Goal: Information Seeking & Learning: Learn about a topic

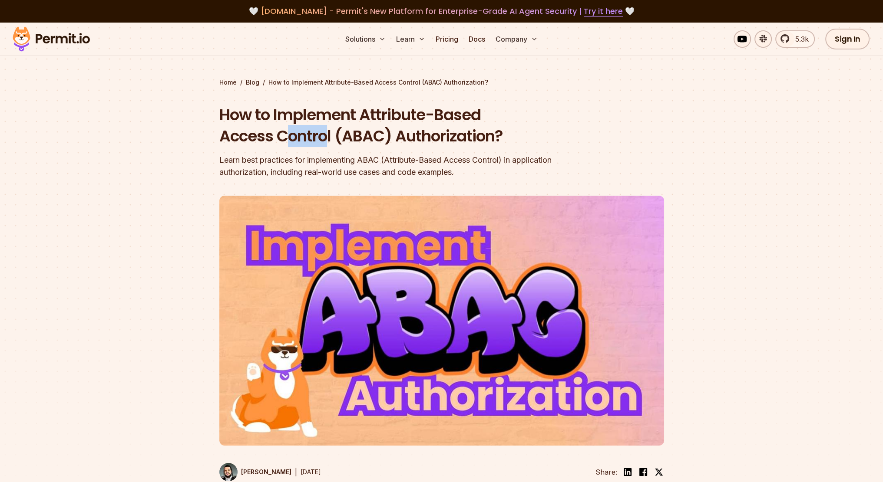
click at [405, 147] on div "How to Implement Attribute-Based Access Control (ABAC) Authorization? Learn bes…" at bounding box center [385, 141] width 333 height 74
click at [271, 161] on div "Learn best practices for implementing ABAC (Attribute-Based Access Control) in …" at bounding box center [385, 166] width 333 height 24
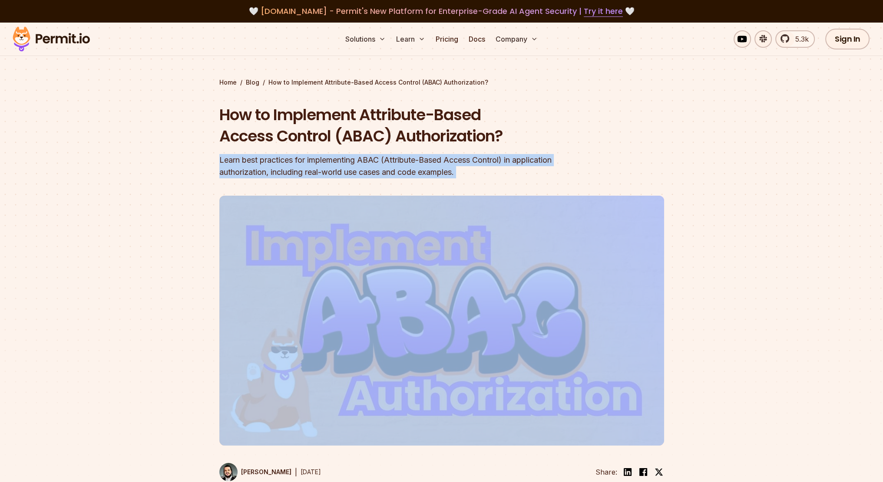
click at [271, 161] on div "Learn best practices for implementing ABAC (Attribute-Based Access Control) in …" at bounding box center [385, 166] width 333 height 24
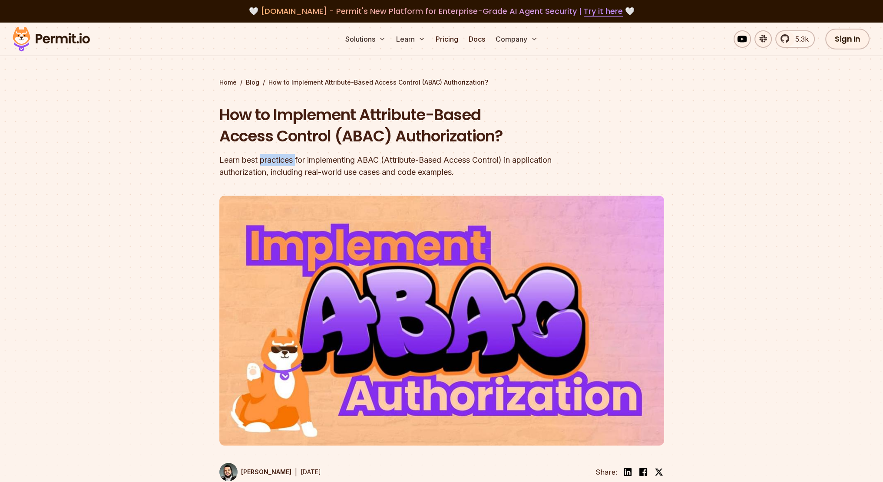
click at [271, 161] on div "Learn best practices for implementing ABAC (Attribute-Based Access Control) in …" at bounding box center [385, 166] width 333 height 24
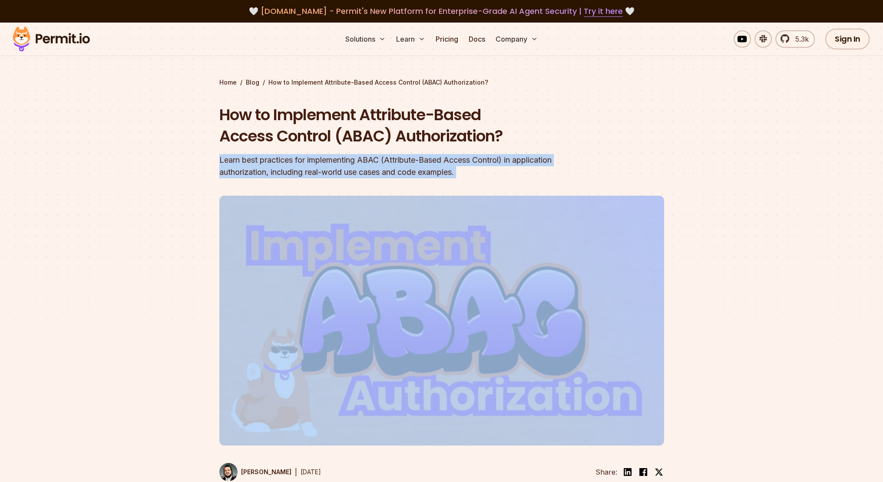
click at [271, 161] on div "Learn best practices for implementing ABAC (Attribute-Based Access Control) in …" at bounding box center [385, 166] width 333 height 24
click at [271, 176] on div "Learn best practices for implementing ABAC (Attribute-Based Access Control) in …" at bounding box center [385, 166] width 333 height 24
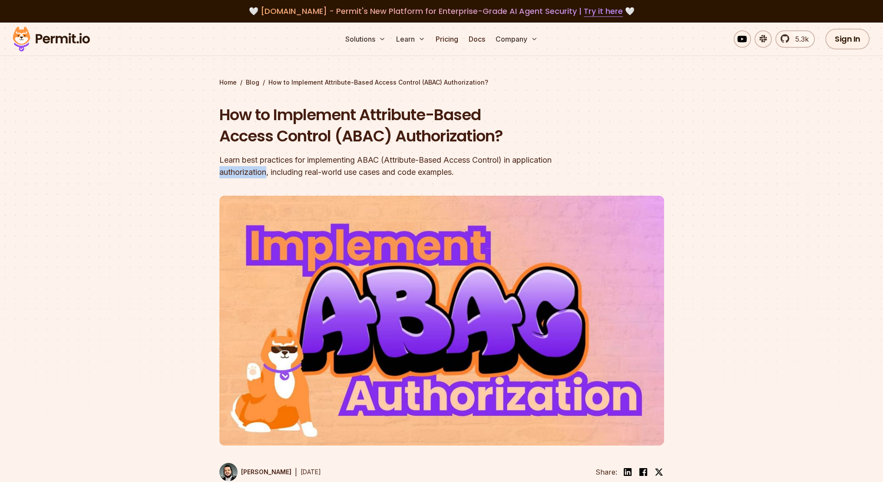
click at [271, 176] on div "Learn best practices for implementing ABAC (Attribute-Based Access Control) in …" at bounding box center [385, 166] width 333 height 24
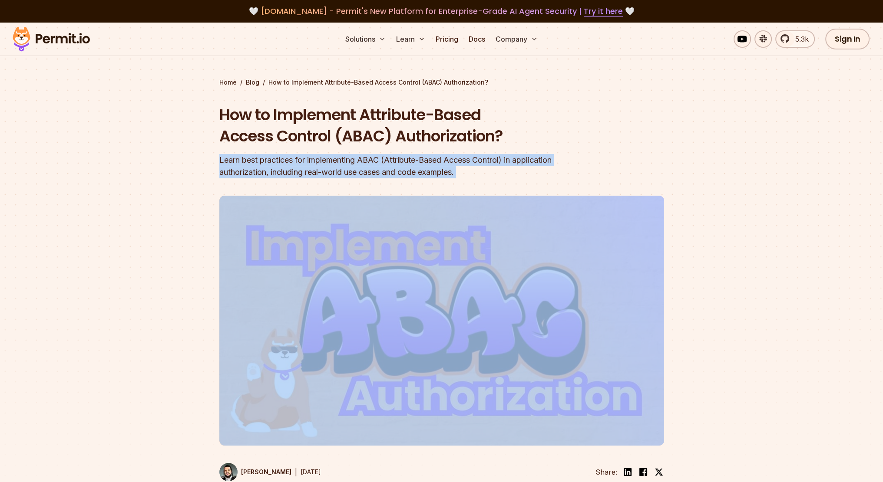
click at [271, 176] on div "Learn best practices for implementing ABAC (Attribute-Based Access Control) in …" at bounding box center [385, 166] width 333 height 24
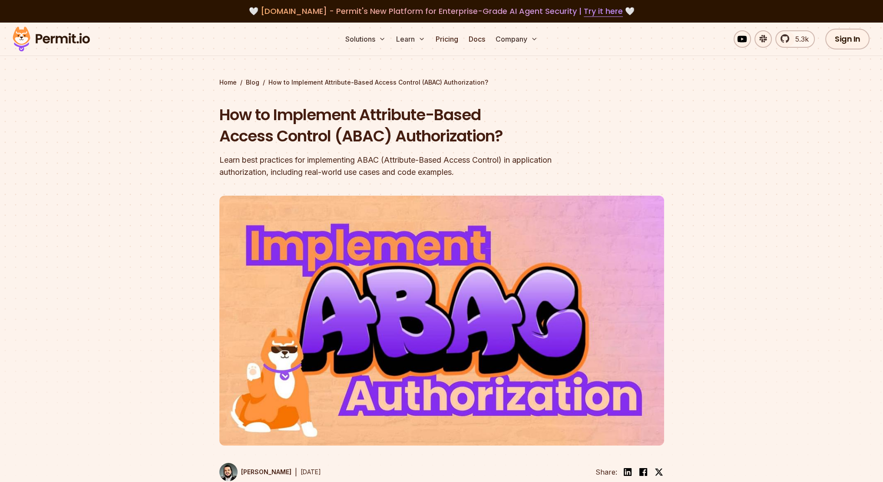
click at [165, 198] on div at bounding box center [441, 353] width 883 height 319
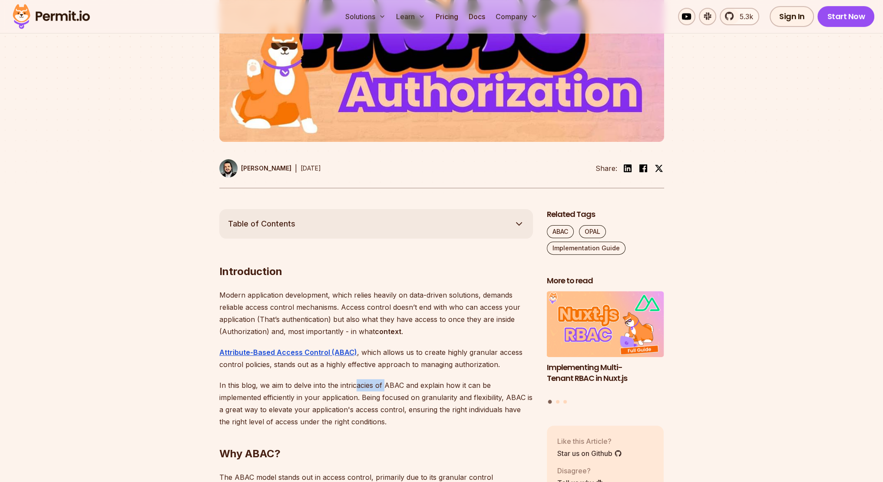
drag, startPoint x: 354, startPoint y: 372, endPoint x: 389, endPoint y: 374, distance: 34.8
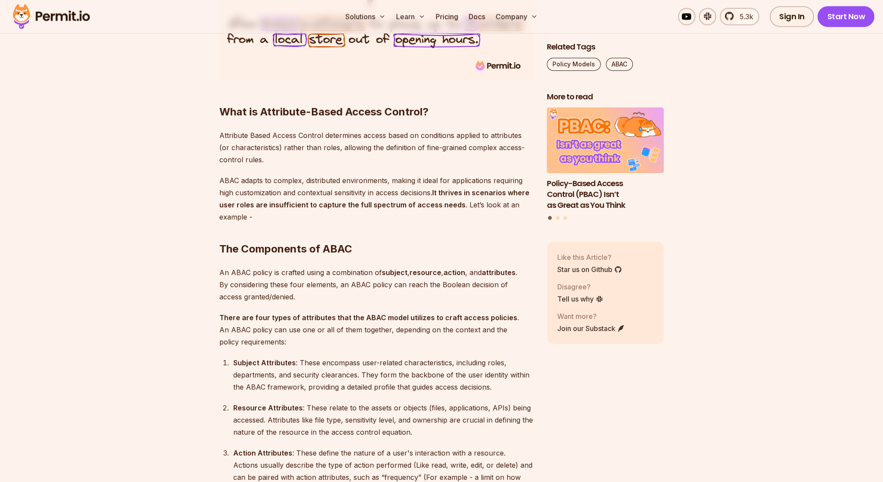
scroll to position [1085, 0]
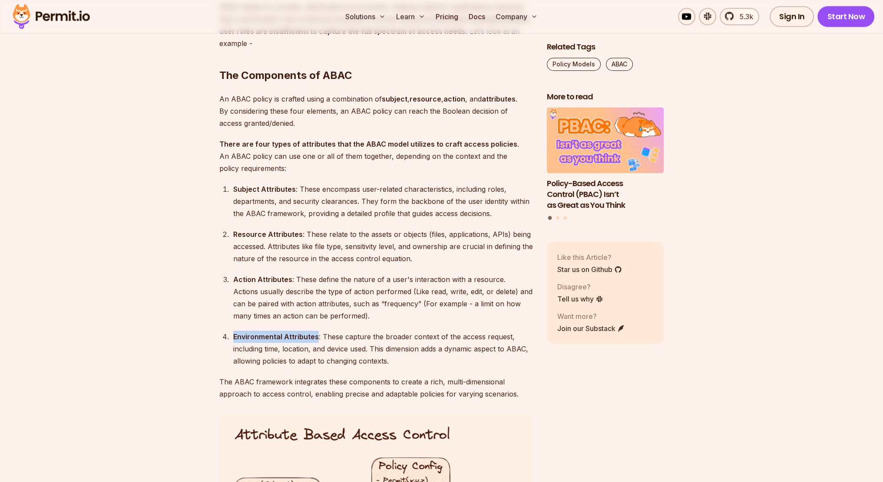
drag, startPoint x: 330, startPoint y: 340, endPoint x: 339, endPoint y: 345, distance: 10.1
click at [333, 342] on ol "Subject Attributes : These encompass user-related characteristics, including ro…" at bounding box center [375, 275] width 313 height 184
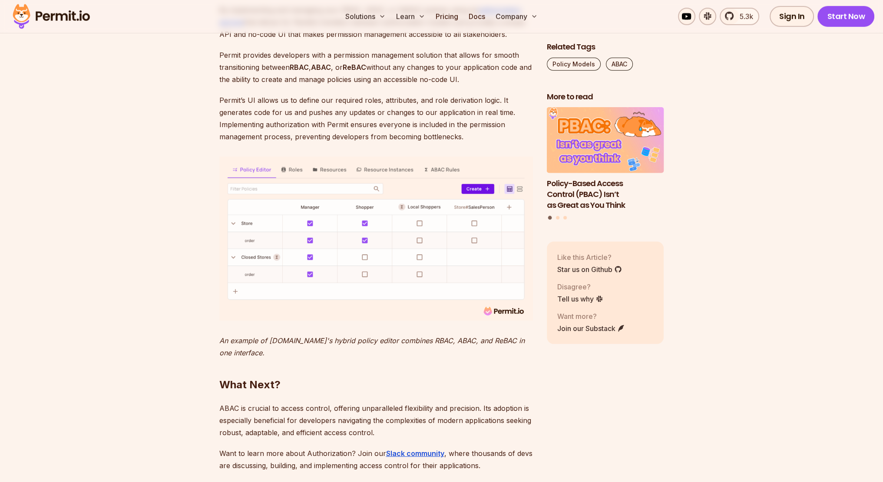
scroll to position [3691, 0]
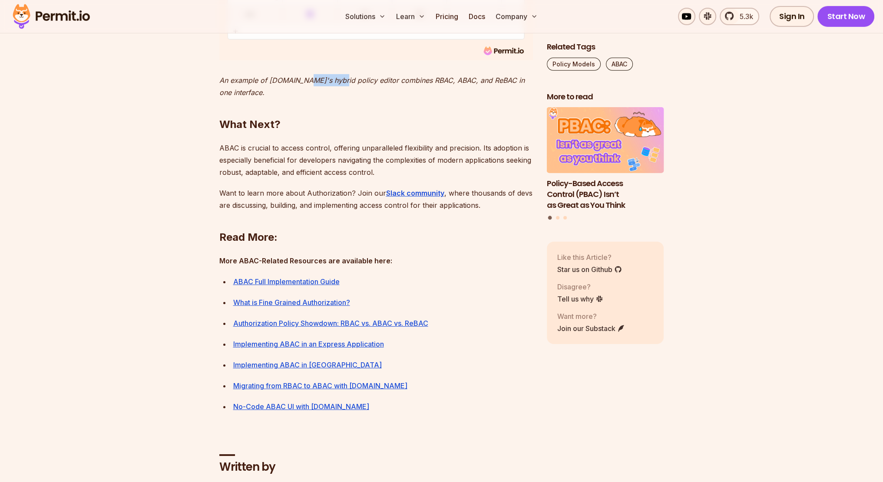
drag, startPoint x: 310, startPoint y: 192, endPoint x: 386, endPoint y: 196, distance: 75.7
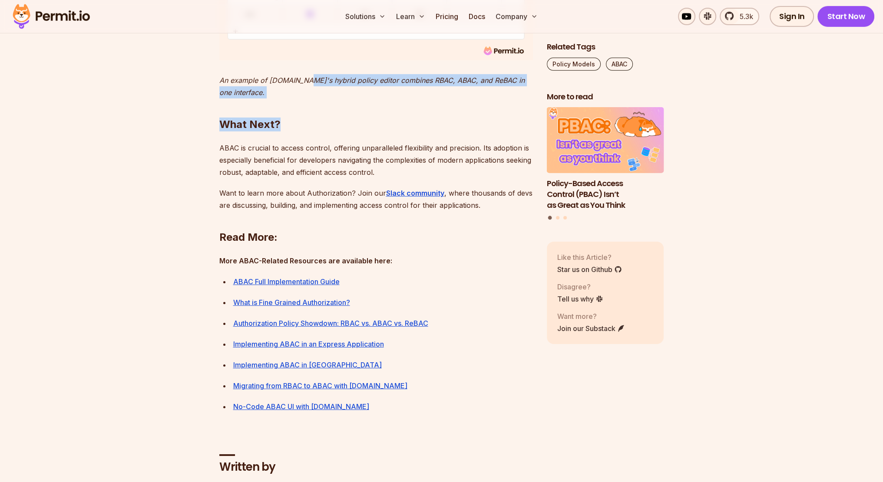
click at [386, 132] on h2 "What Next?" at bounding box center [375, 107] width 313 height 49
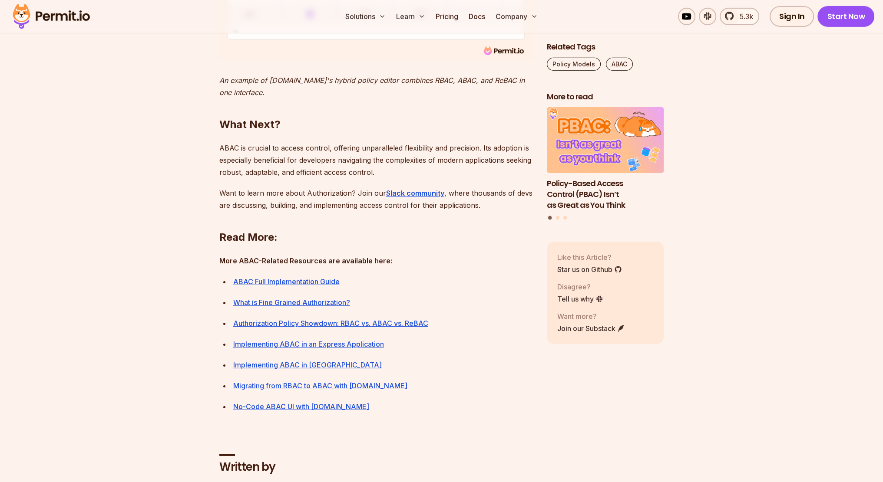
scroll to position [3517, 0]
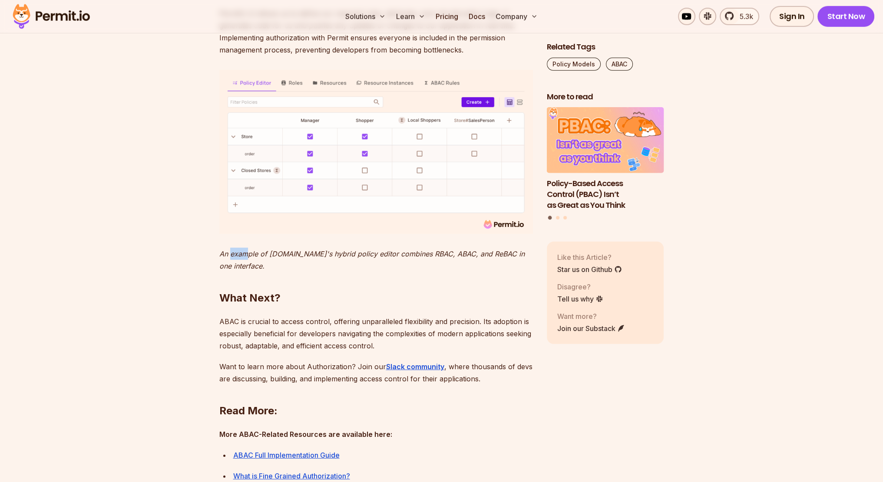
drag, startPoint x: 238, startPoint y: 365, endPoint x: 258, endPoint y: 362, distance: 20.7
click at [250, 272] on p "An example of [DOMAIN_NAME]'s hybrid policy editor combines RBAC, ABAC, and ReB…" at bounding box center [375, 260] width 313 height 24
click at [258, 271] on em "An example of [DOMAIN_NAME]'s hybrid policy editor combines RBAC, ABAC, and ReB…" at bounding box center [371, 260] width 305 height 21
click at [244, 305] on h2 "What Next?" at bounding box center [375, 281] width 313 height 49
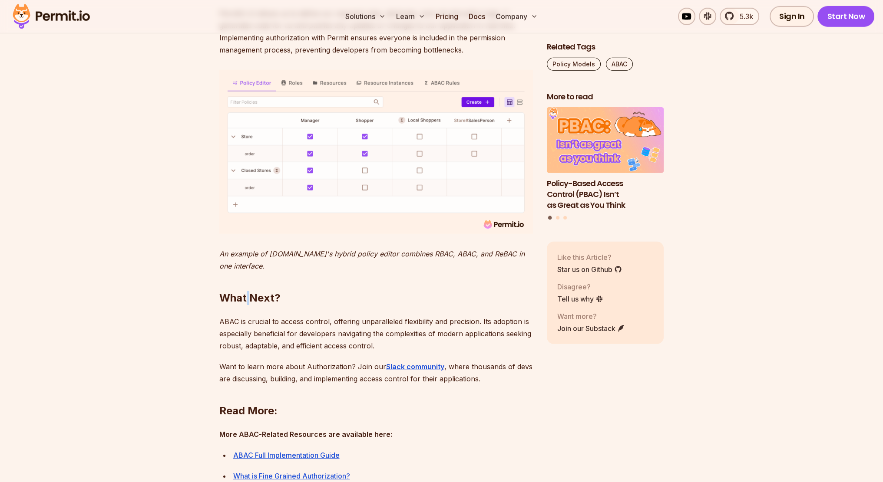
click at [244, 305] on h2 "What Next?" at bounding box center [375, 281] width 313 height 49
click at [238, 271] on em "An example of [DOMAIN_NAME]'s hybrid policy editor combines RBAC, ABAC, and ReB…" at bounding box center [371, 260] width 305 height 21
click at [237, 352] on p "ABAC is crucial to access control, offering unparalleled flexibility and precis…" at bounding box center [375, 334] width 313 height 36
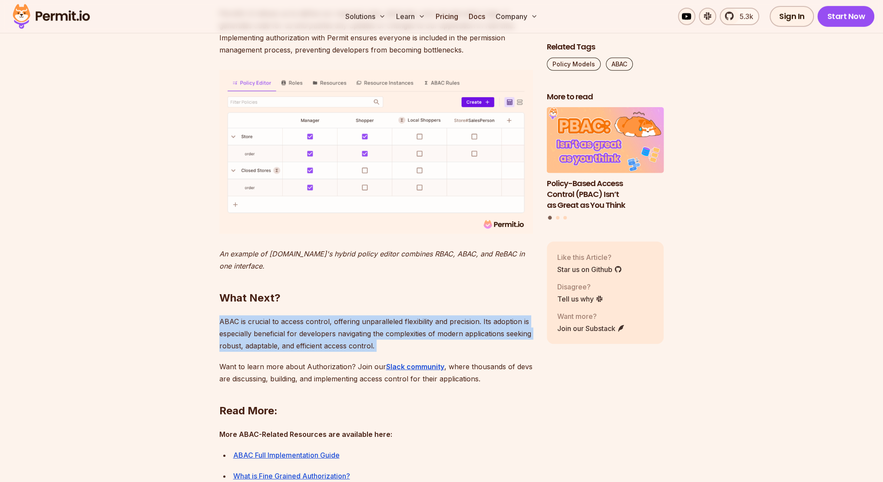
click at [237, 352] on p "ABAC is crucial to access control, offering unparalleled flexibility and precis…" at bounding box center [375, 334] width 313 height 36
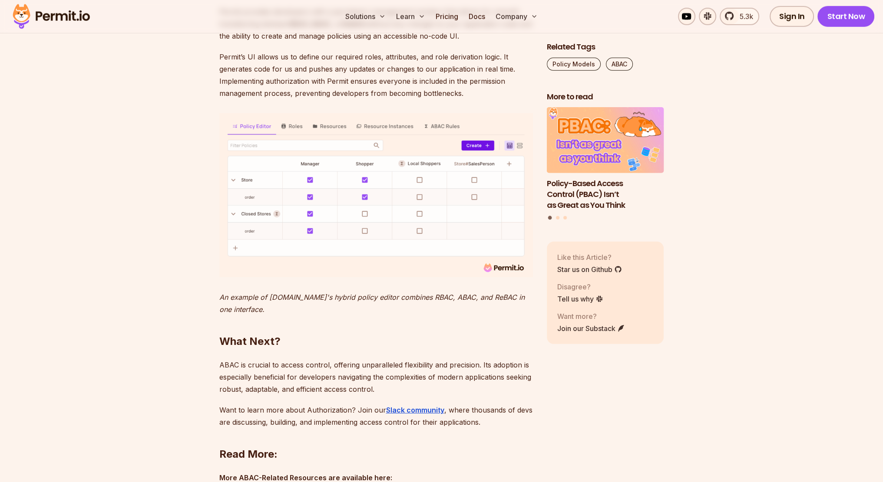
scroll to position [3300, 0]
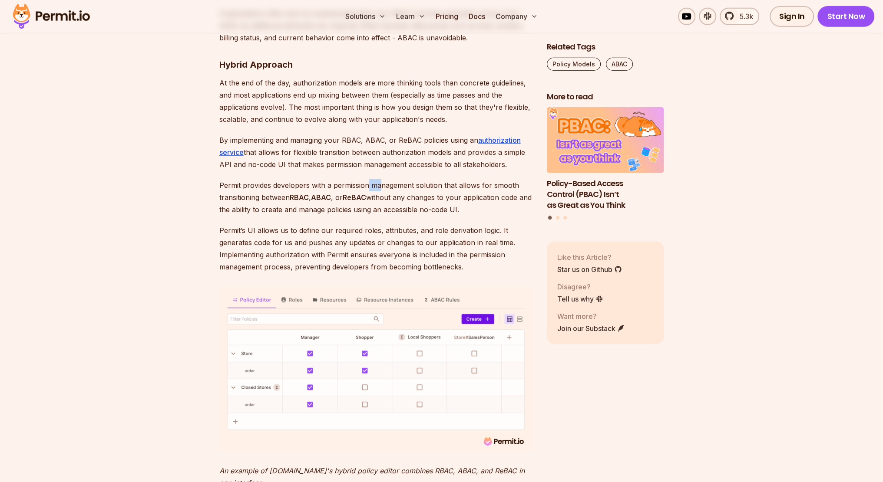
drag, startPoint x: 367, startPoint y: 288, endPoint x: 390, endPoint y: 294, distance: 23.4
click at [388, 216] on p "Permit provides developers with a permission management solution that allows fo…" at bounding box center [375, 197] width 313 height 36
click at [317, 216] on p "Permit provides developers with a permission management solution that allows fo…" at bounding box center [375, 197] width 313 height 36
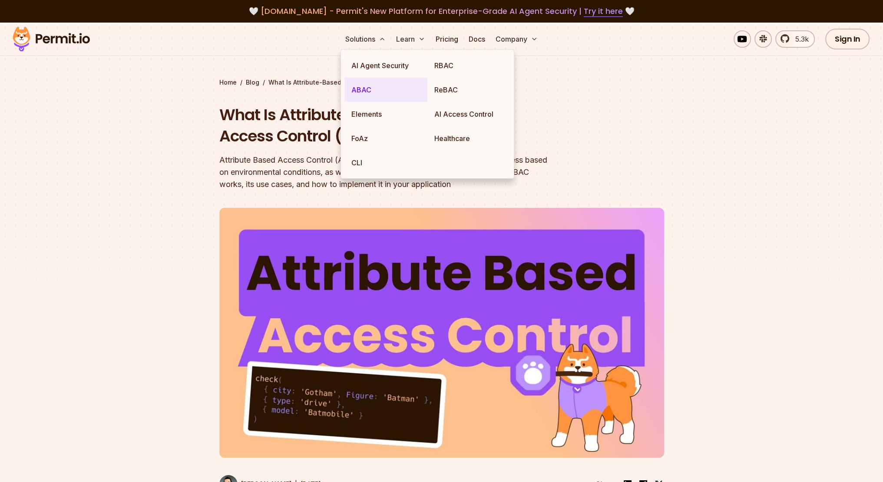
click at [361, 89] on link "ABAC" at bounding box center [385, 90] width 83 height 24
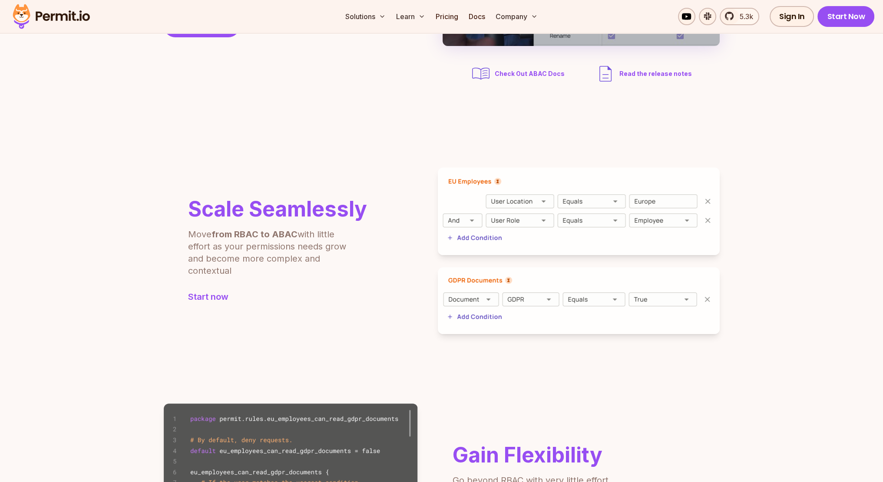
scroll to position [261, 0]
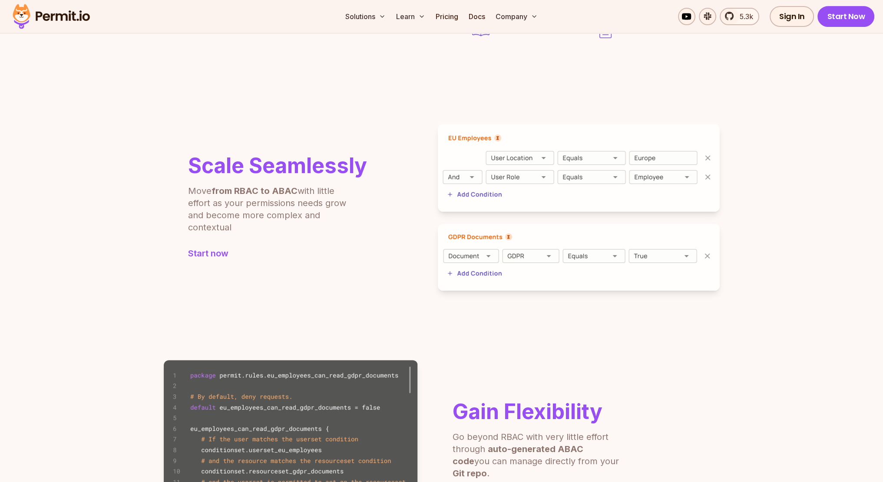
click at [511, 168] on img at bounding box center [579, 168] width 282 height 88
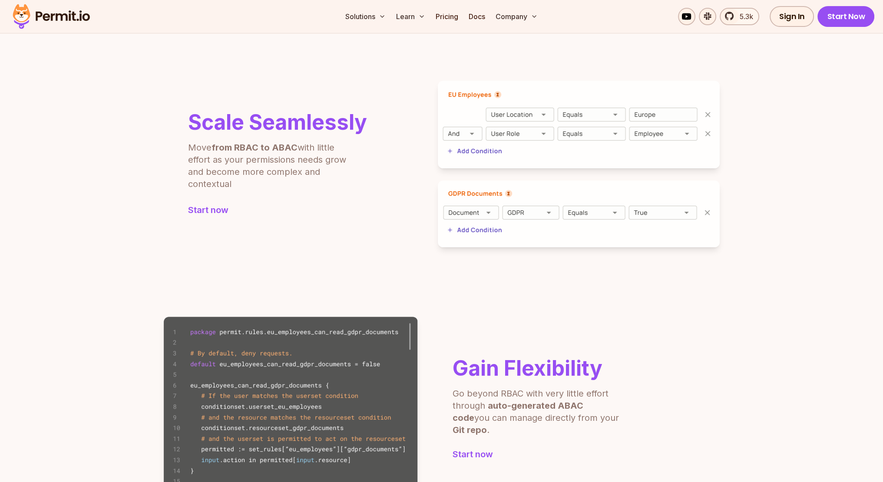
scroll to position [0, 0]
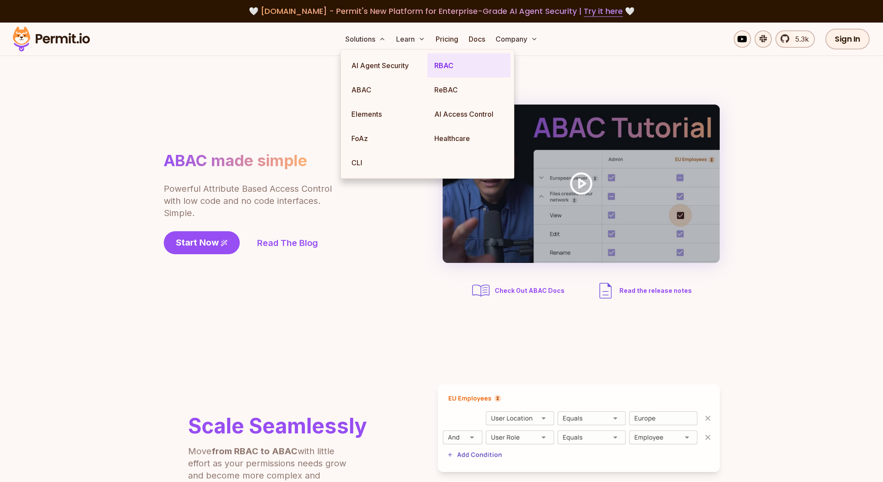
click at [450, 65] on link "RBAC" at bounding box center [468, 65] width 83 height 24
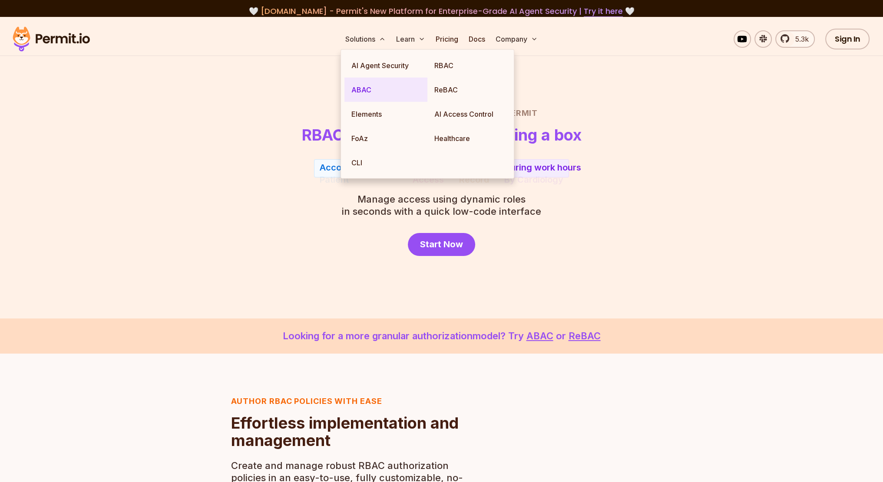
click at [426, 92] on link "ABAC" at bounding box center [385, 90] width 83 height 24
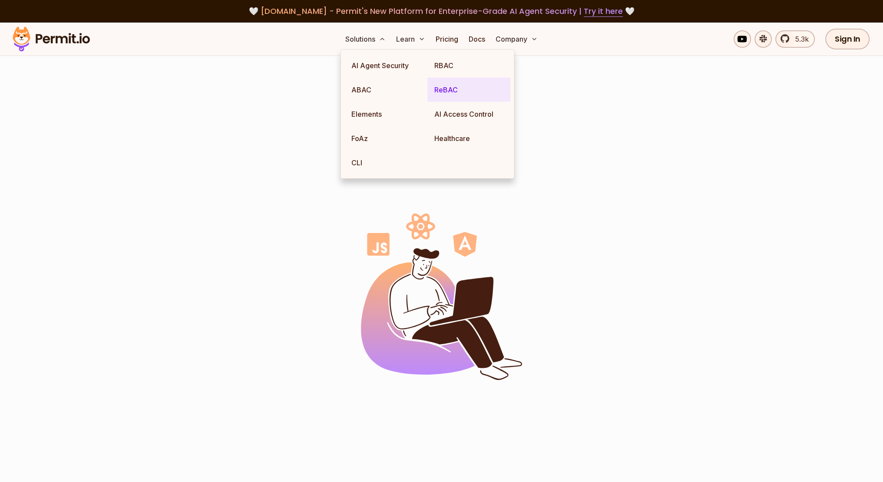
click at [441, 90] on link "ReBAC" at bounding box center [468, 90] width 83 height 24
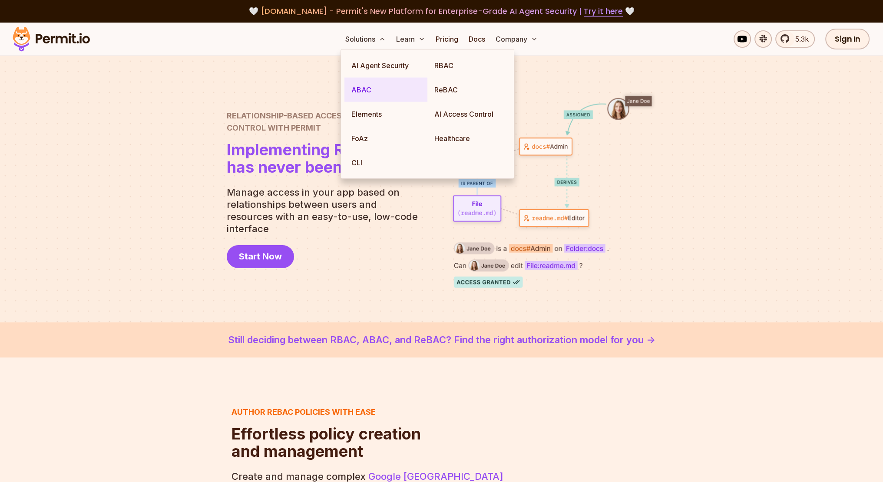
click at [357, 92] on link "ABAC" at bounding box center [385, 90] width 83 height 24
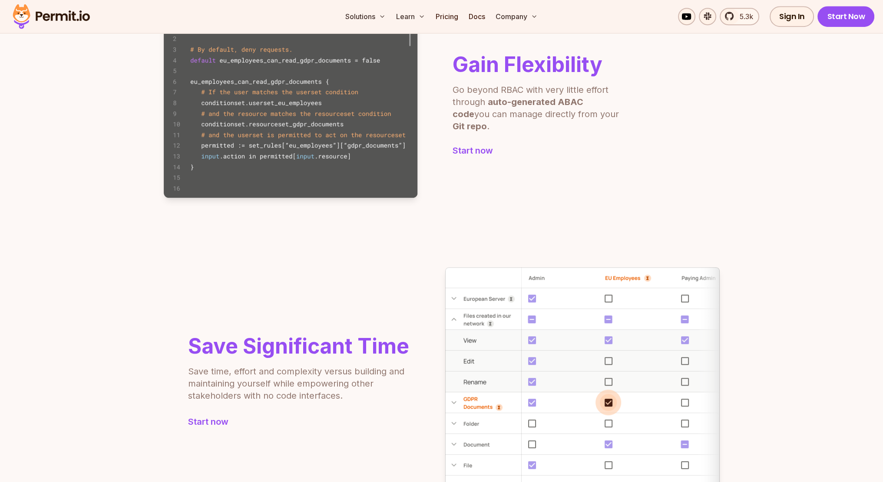
click at [113, 309] on section "Save Significant Time Save time, effort and complexity versus building and main…" at bounding box center [441, 382] width 883 height 299
